Goal: Task Accomplishment & Management: Manage account settings

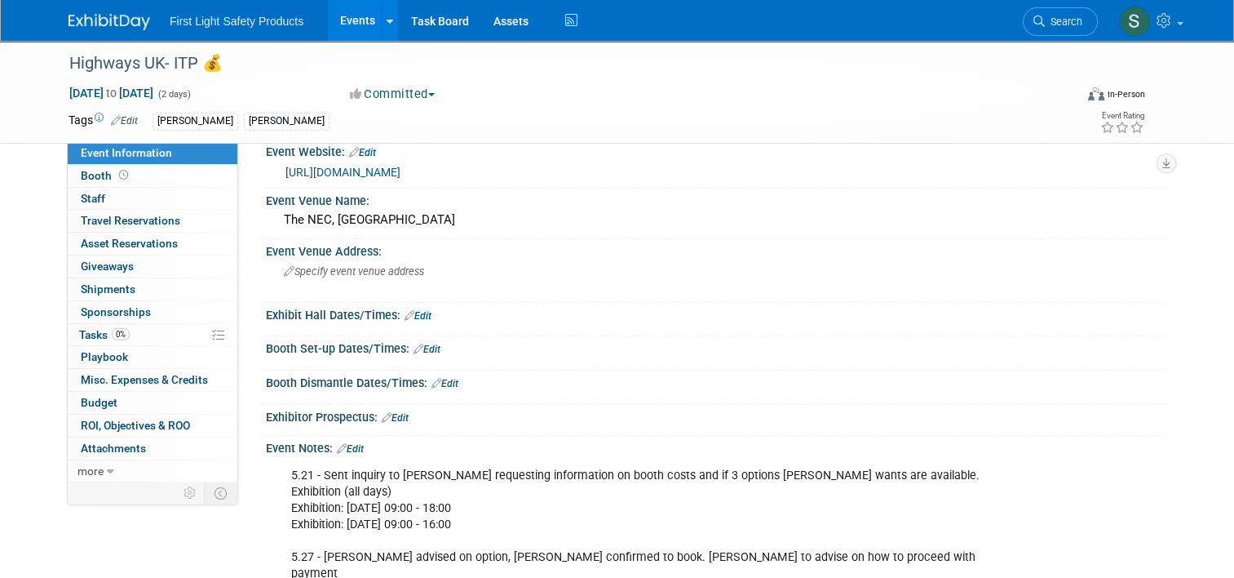
click at [1027, 343] on div "Booth Set-up Dates/Times: Edit" at bounding box center [716, 346] width 900 height 21
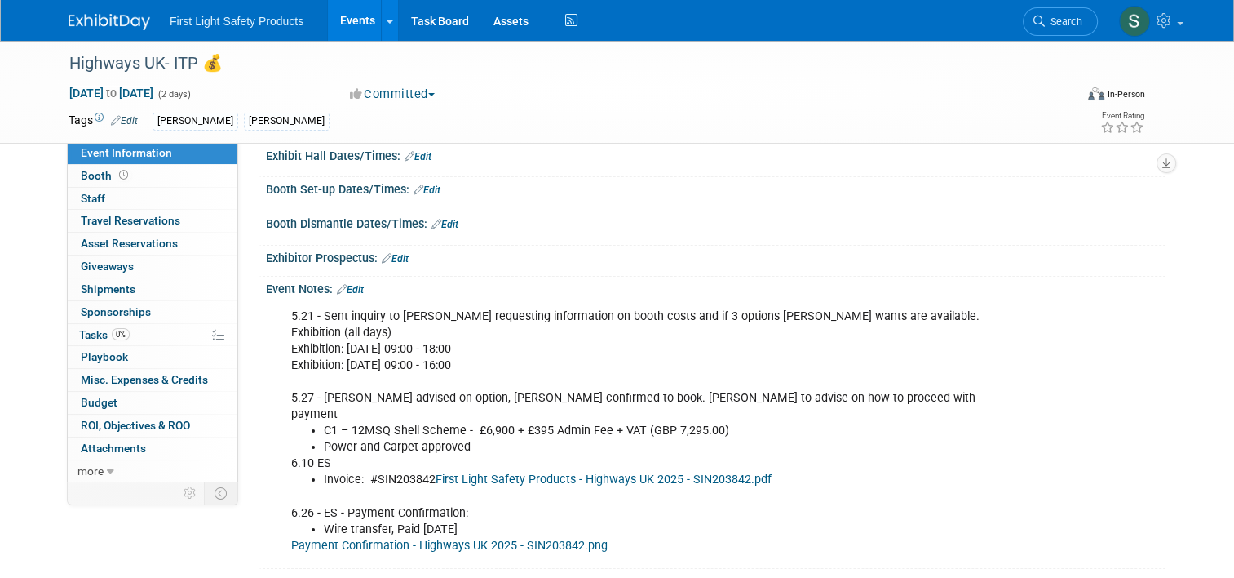
scroll to position [184, 0]
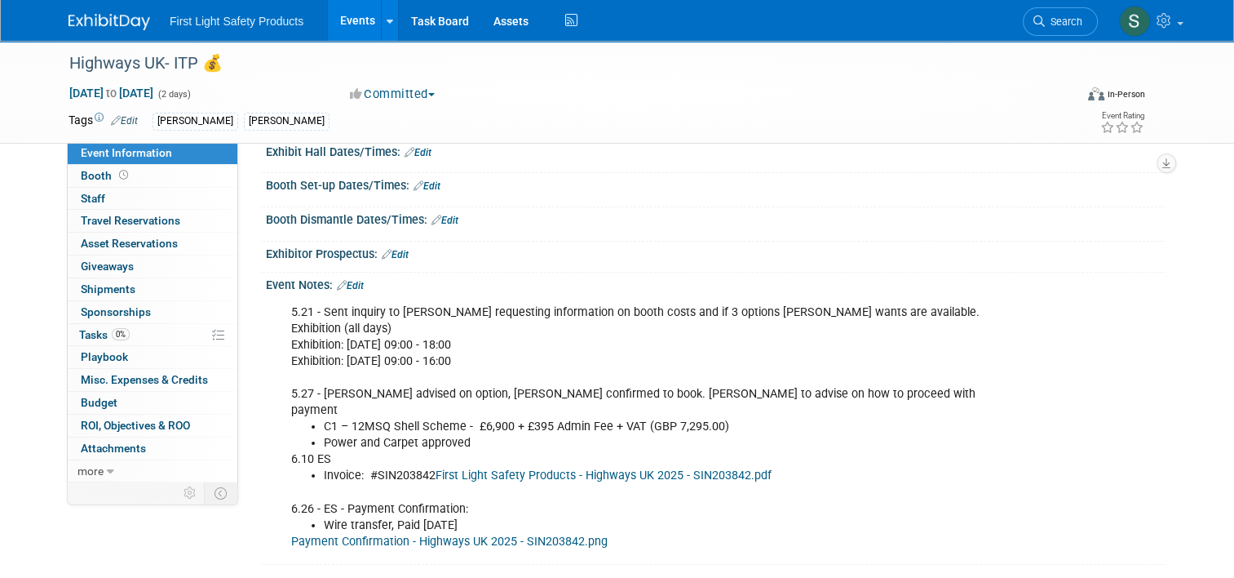
click at [340, 23] on link "Events" at bounding box center [358, 20] width 60 height 41
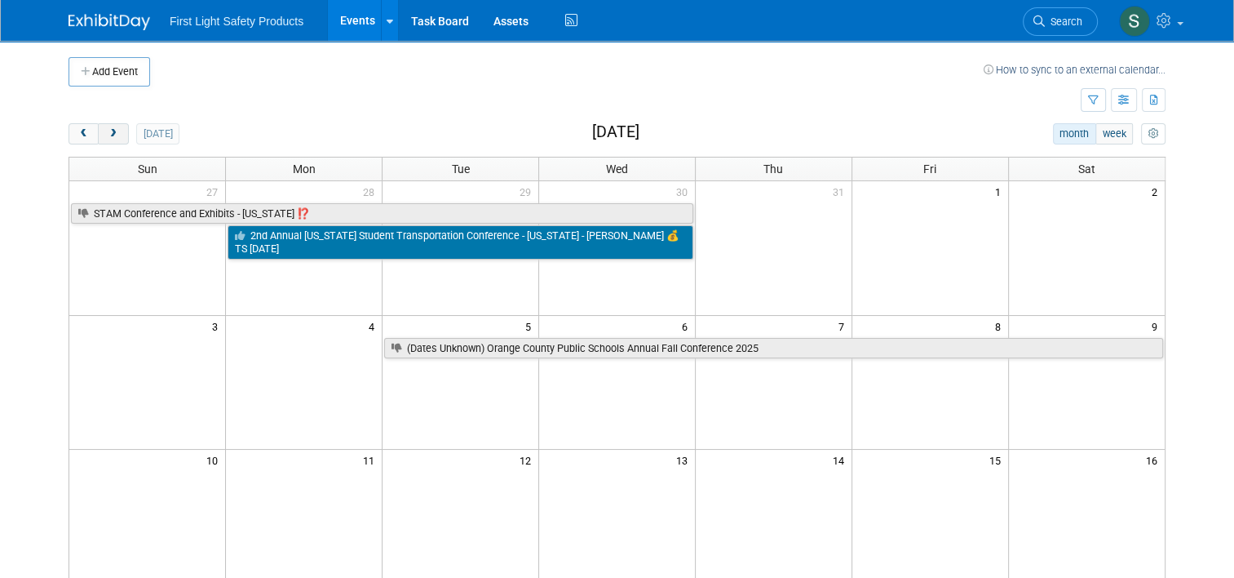
click at [113, 135] on button "next" at bounding box center [113, 133] width 30 height 21
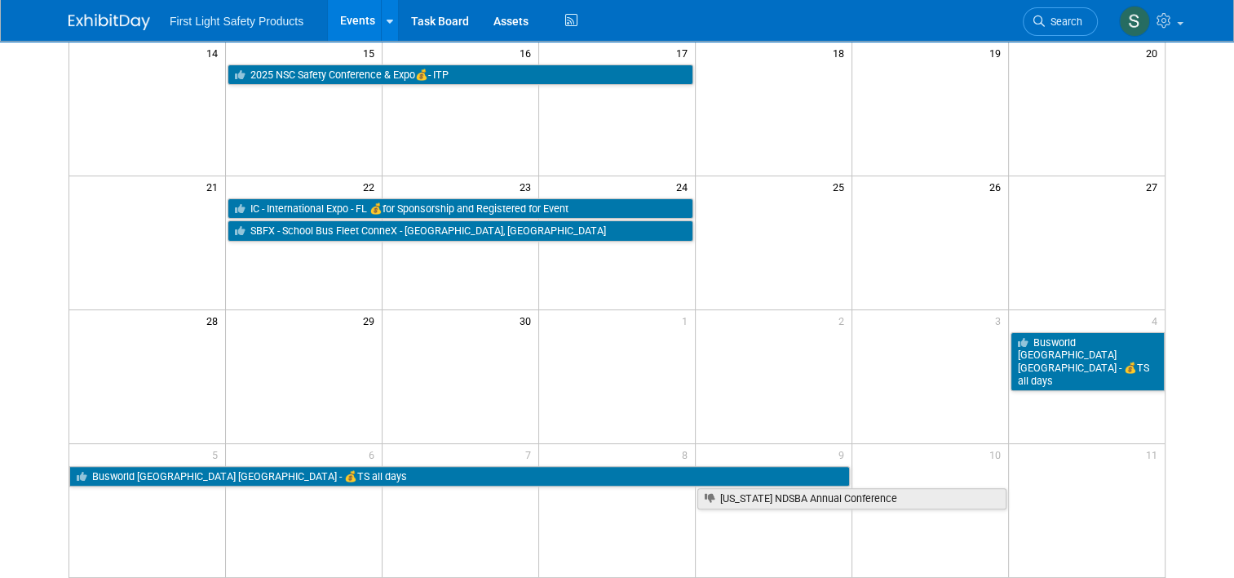
scroll to position [408, 0]
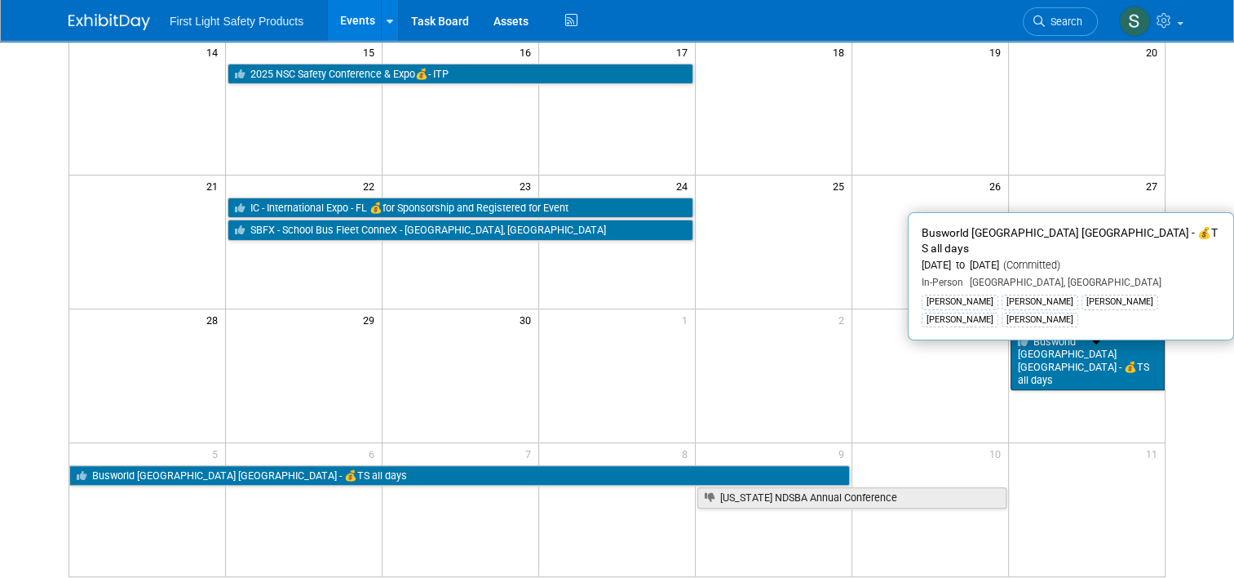
click at [1057, 335] on link "Busworld [GEOGRAPHIC_DATA] [GEOGRAPHIC_DATA] - 💰TS all days" at bounding box center [1088, 361] width 154 height 60
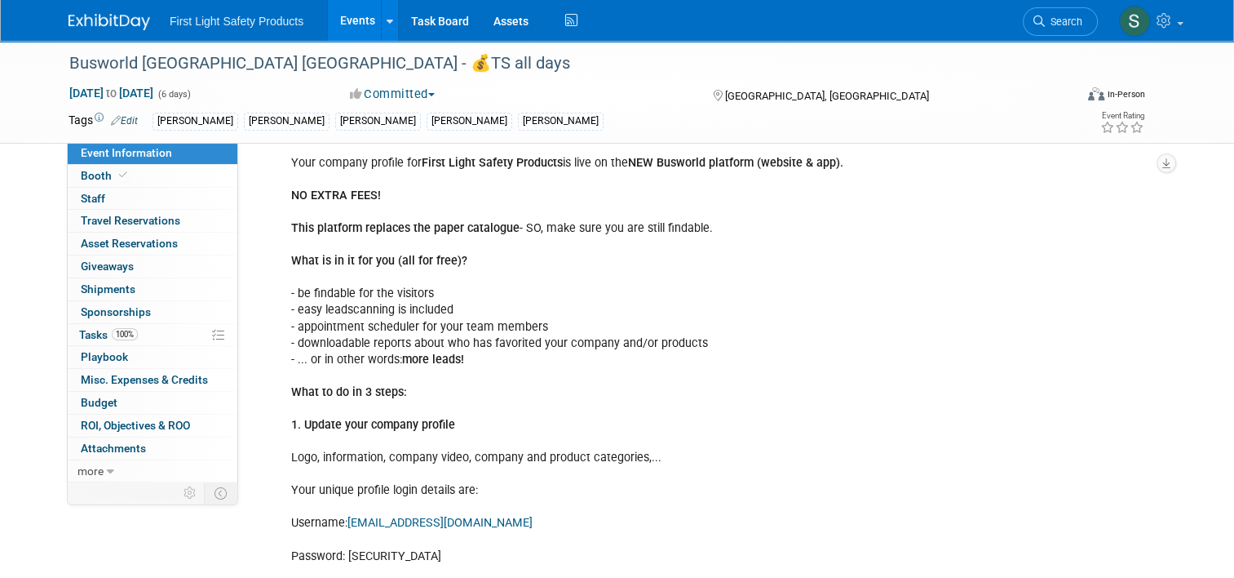
scroll to position [245, 0]
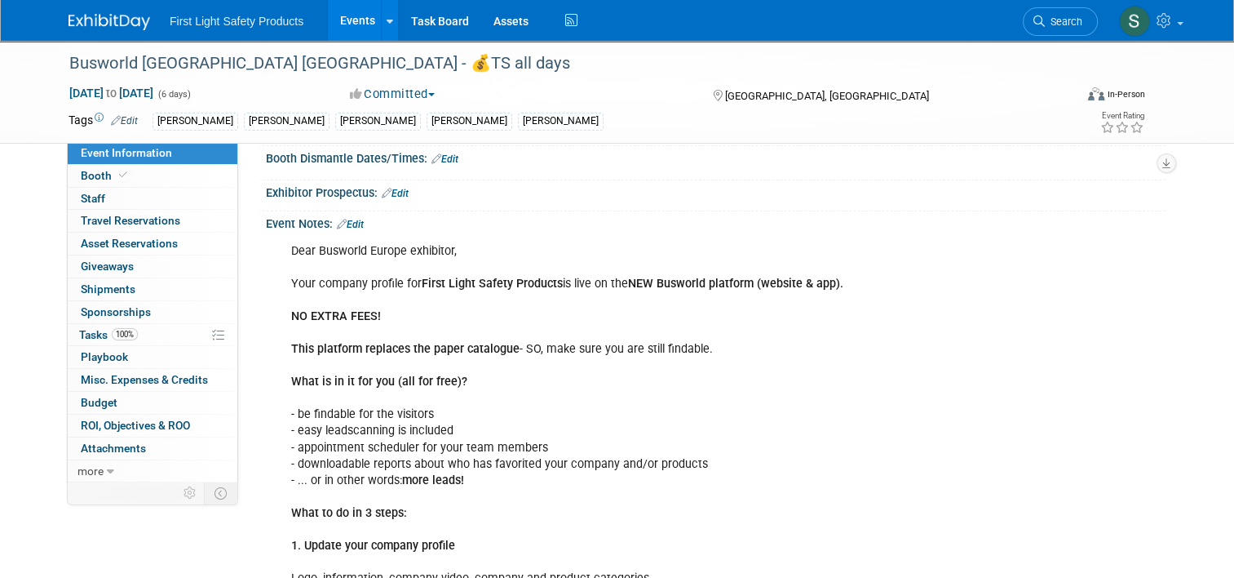
click at [347, 224] on link "Edit" at bounding box center [350, 224] width 27 height 11
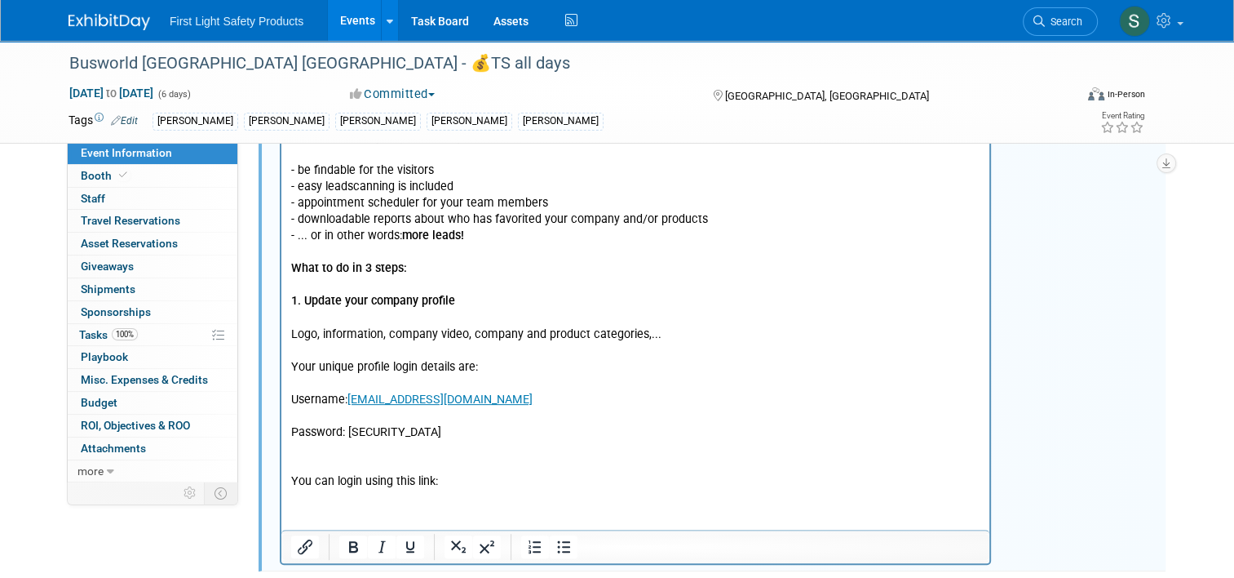
scroll to position [653, 0]
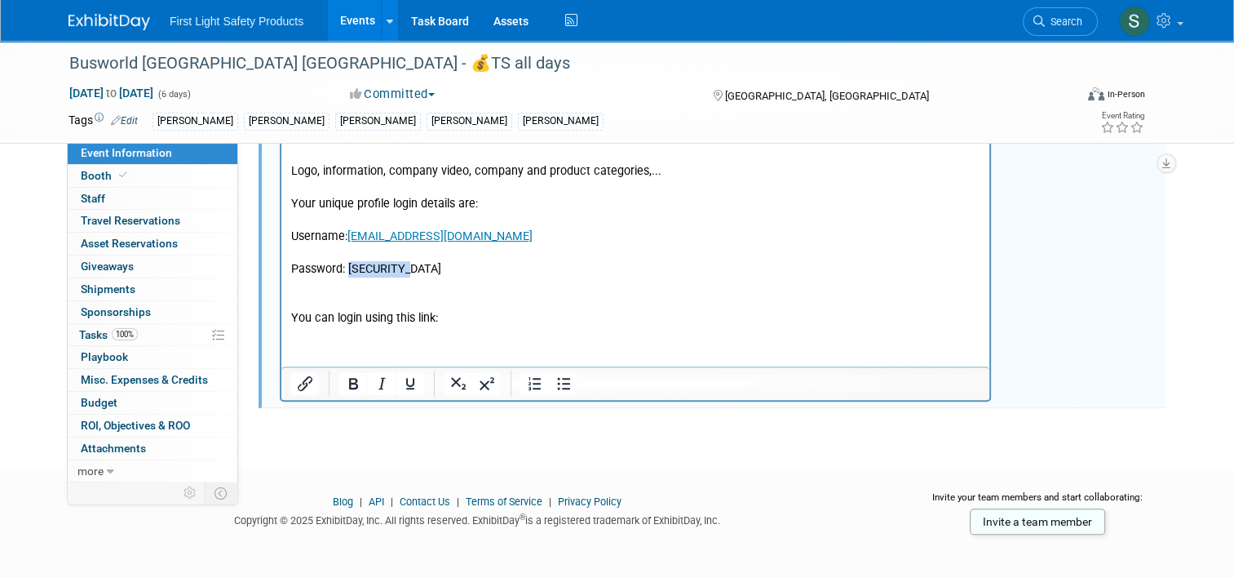
drag, startPoint x: 409, startPoint y: 266, endPoint x: 348, endPoint y: 264, distance: 60.4
click at [348, 264] on p "Dear Busworld Europe exhibitor, Your company profile for First Light Safety Pro…" at bounding box center [635, 80] width 689 height 491
paste body "Rich Text Area. Press ALT-0 for help."
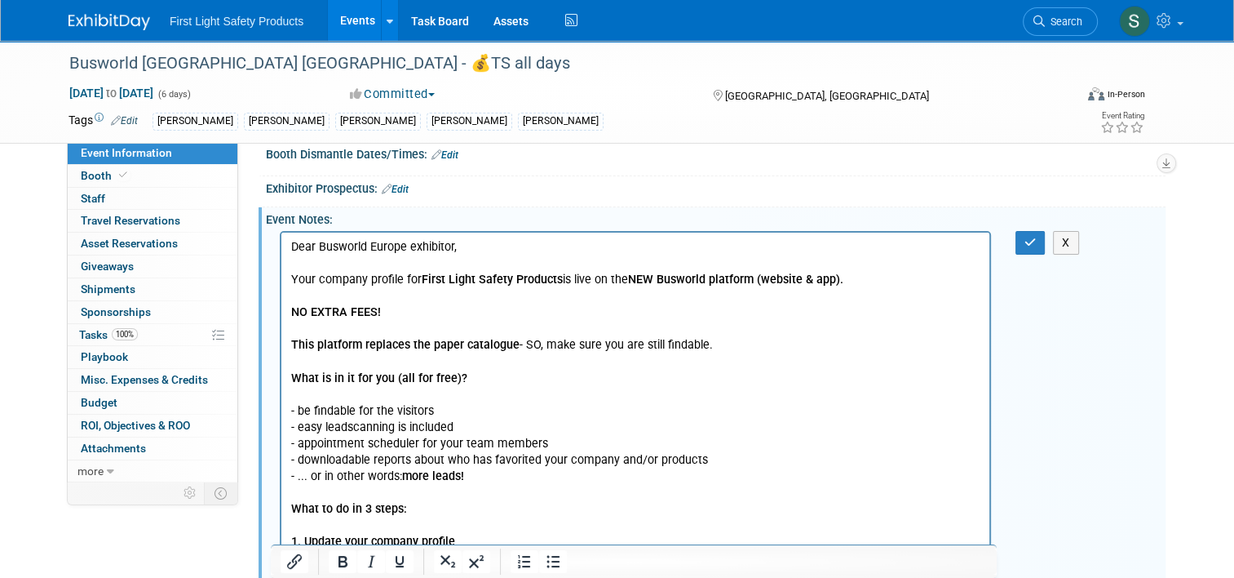
scroll to position [248, 0]
click at [1037, 237] on icon "button" at bounding box center [1031, 242] width 12 height 11
